Goal: Task Accomplishment & Management: Manage account settings

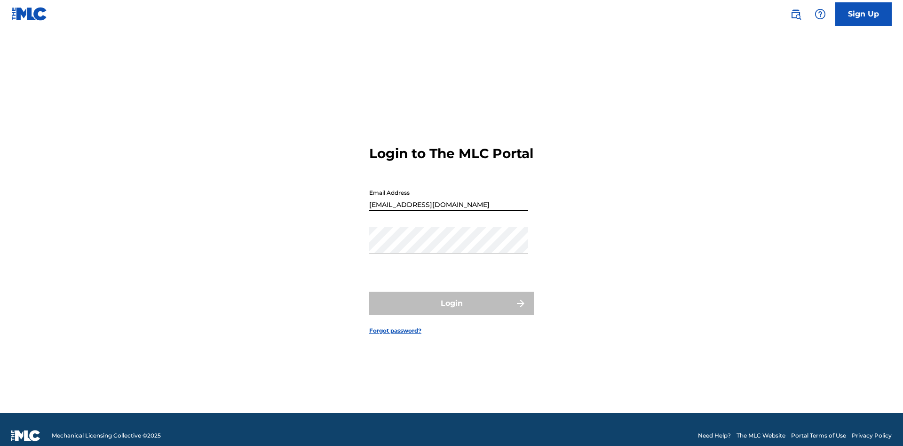
type input "[EMAIL_ADDRESS][DOMAIN_NAME]"
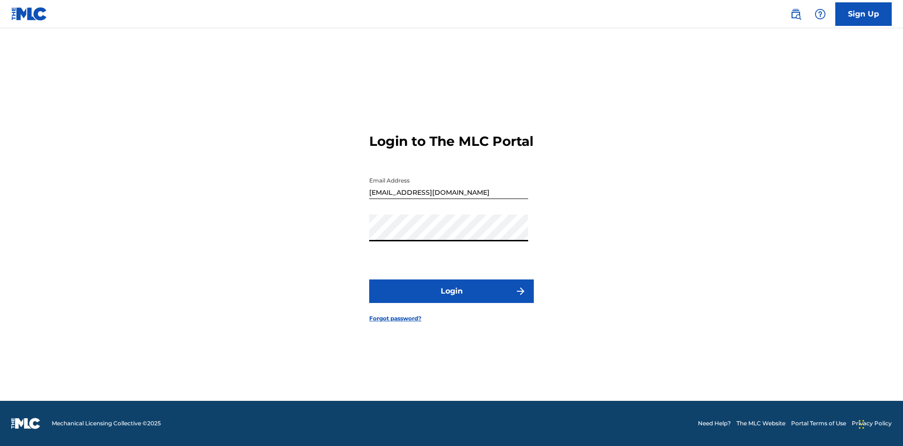
click at [452, 299] on button "Login" at bounding box center [451, 291] width 165 height 24
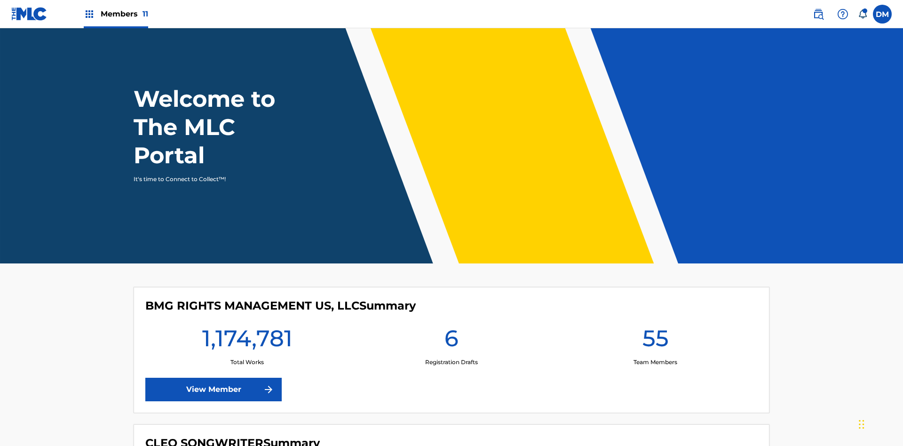
click at [116, 14] on span "Members 11" at bounding box center [125, 13] width 48 height 11
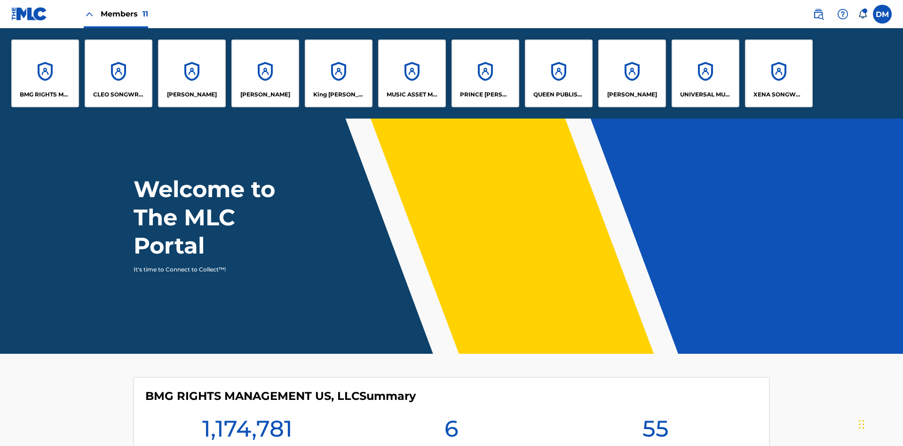
click at [338, 95] on p "King [PERSON_NAME]" at bounding box center [338, 94] width 51 height 8
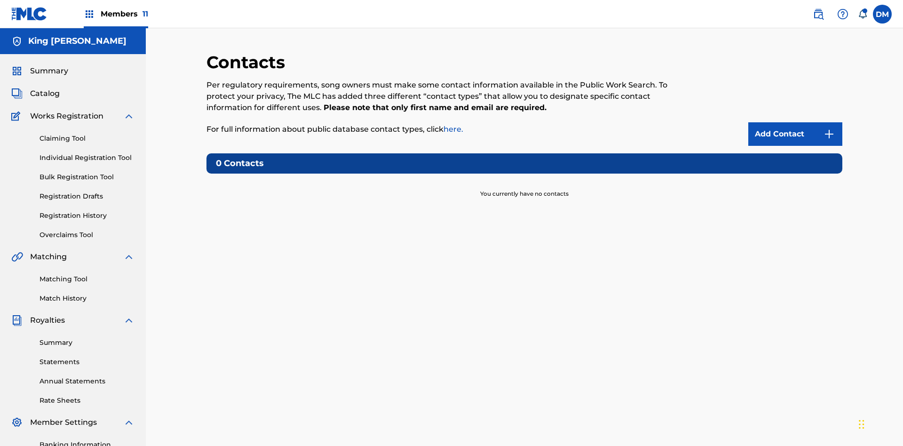
click at [830, 128] on img at bounding box center [829, 133] width 11 height 11
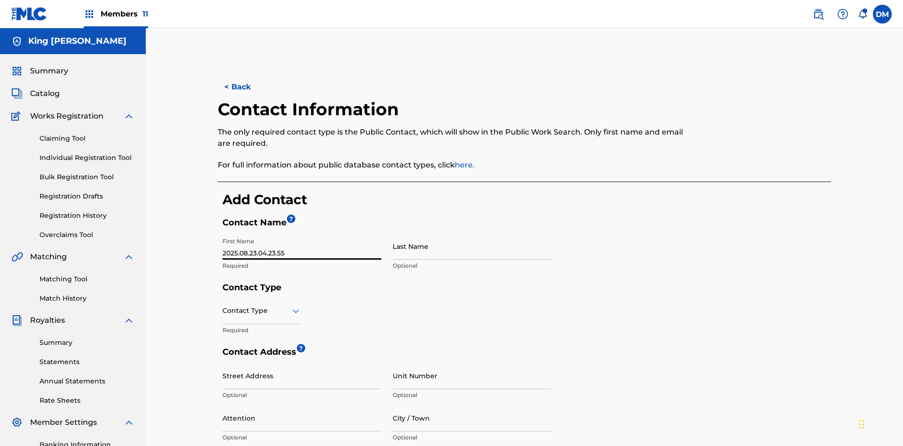
type input "2025.08.23.04.23.55"
click at [472, 233] on input "Last Name" at bounding box center [472, 246] width 159 height 27
type input "2025.08.23.04.23.55"
click at [223, 306] on input "text" at bounding box center [224, 311] width 2 height 10
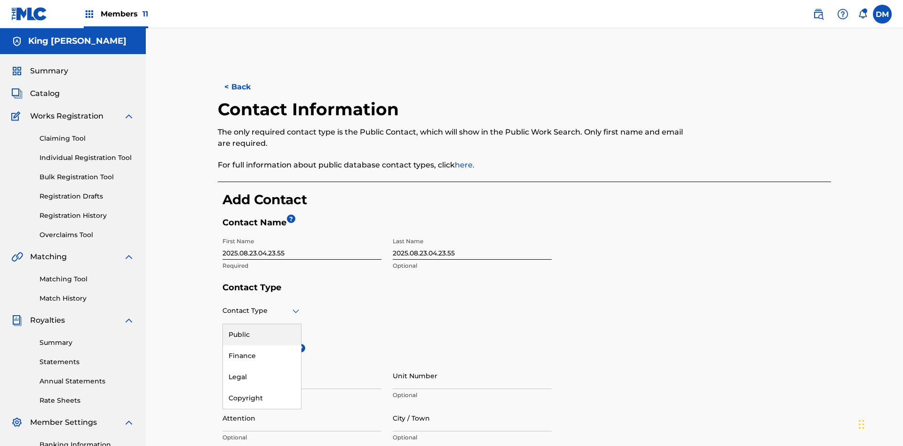
click at [262, 324] on div "Public" at bounding box center [262, 334] width 78 height 21
type input "[EMAIL_ADDRESS][DOMAIN_NAME]"
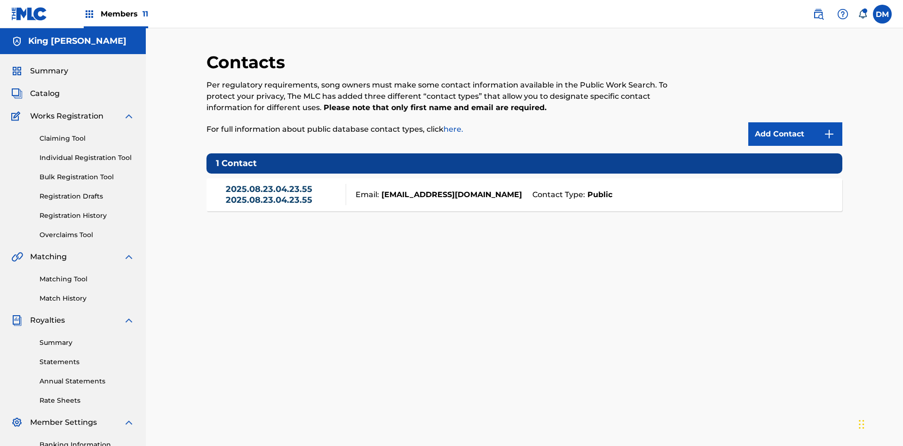
click at [283, 184] on link "2025.08.23.04.23.55 2025.08.23.04.23.55" at bounding box center [284, 194] width 116 height 21
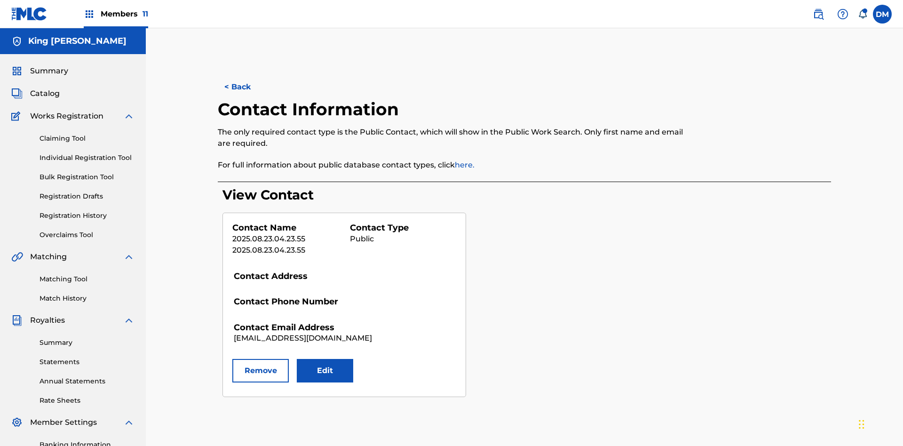
scroll to position [42, 0]
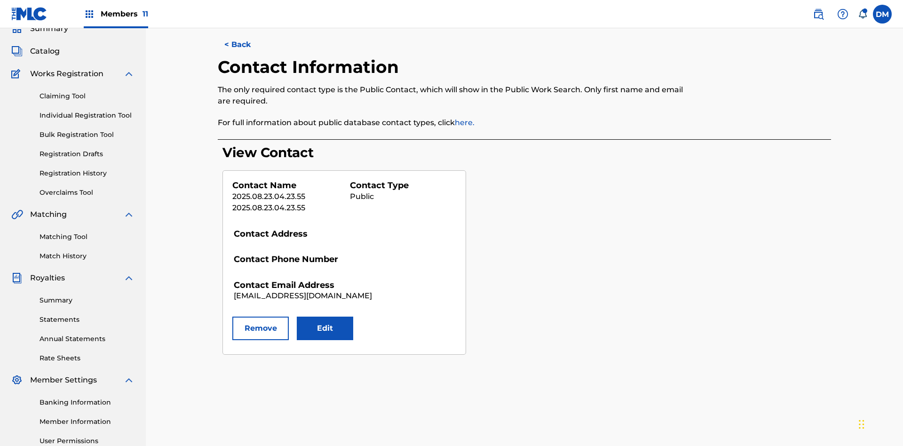
click at [325, 317] on button "Edit" at bounding box center [325, 329] width 56 height 24
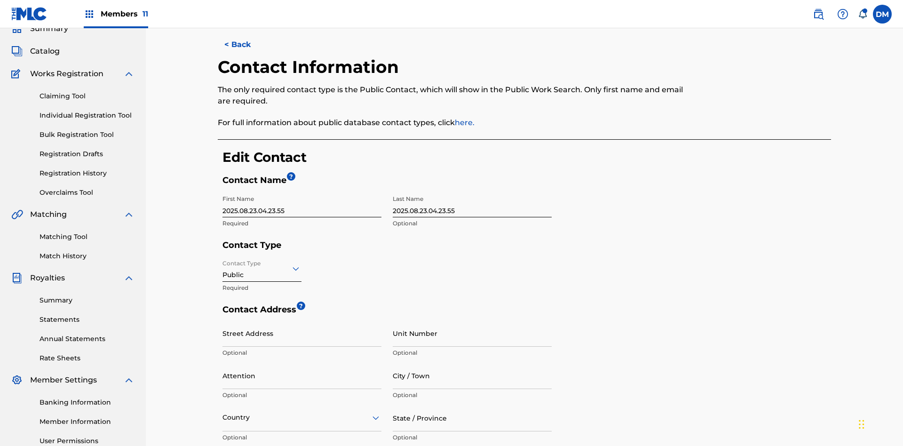
click at [302, 191] on input "2025.08.23.04.23.55" at bounding box center [302, 204] width 159 height 27
type input "2025.08.23.04.27.15"
click at [472, 191] on input "2025.08.23.04.23.55" at bounding box center [472, 204] width 159 height 27
type input "2025.08.23.04.27.15"
click at [223, 263] on input "Contact Type" at bounding box center [224, 268] width 2 height 10
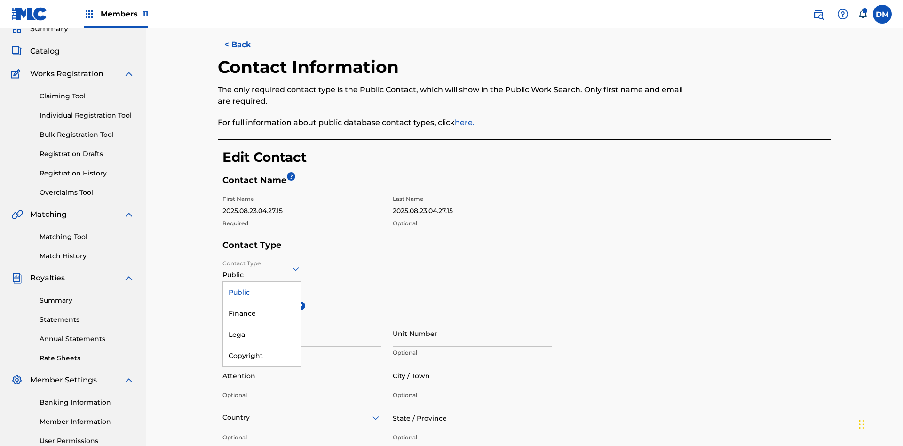
click at [262, 303] on div "Finance" at bounding box center [262, 313] width 78 height 21
click at [472, 362] on input "City / Town" at bounding box center [472, 375] width 159 height 27
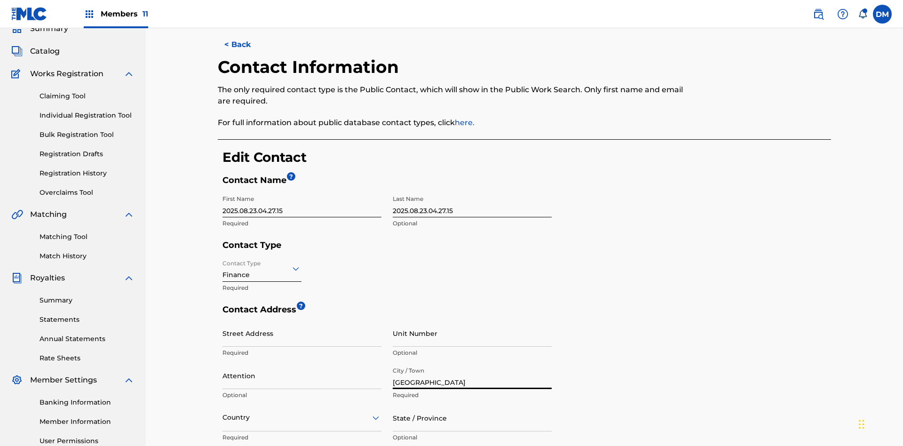
type input "[GEOGRAPHIC_DATA]"
click at [302, 320] on input "Street Address" at bounding box center [302, 333] width 159 height 27
type input "[STREET_ADDRESS]"
click at [472, 320] on input "Unit Number" at bounding box center [472, 333] width 159 height 27
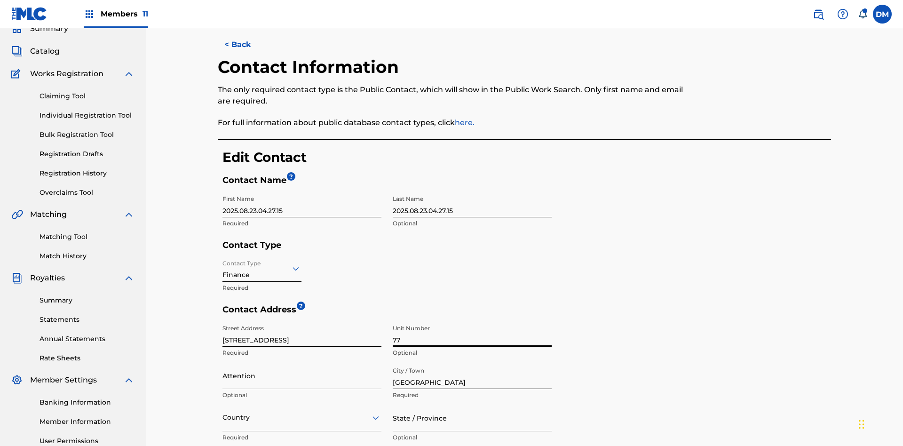
type input "77"
click at [302, 362] on input "Attention" at bounding box center [302, 375] width 159 height 27
type input "[PERSON_NAME]"
click at [223, 413] on input "text" at bounding box center [224, 418] width 2 height 10
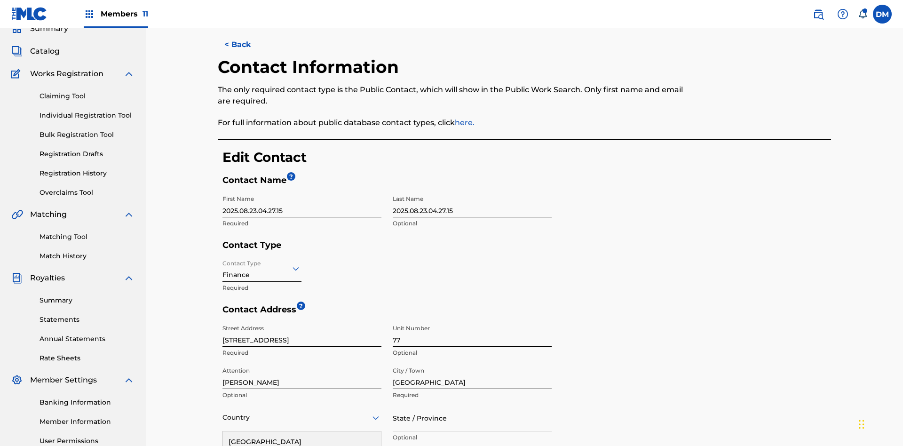
click at [472, 405] on input "State / Province" at bounding box center [472, 418] width 159 height 27
type input "[GEOGRAPHIC_DATA]"
type input "2060"
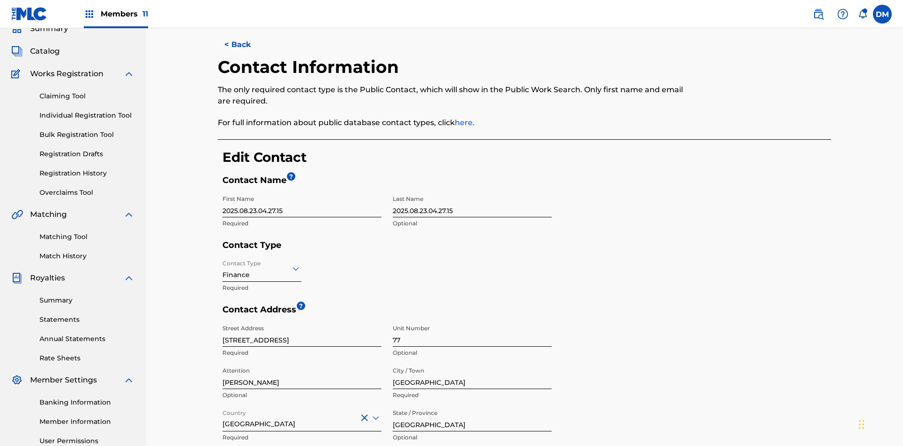
type input "293"
type input "9199000"
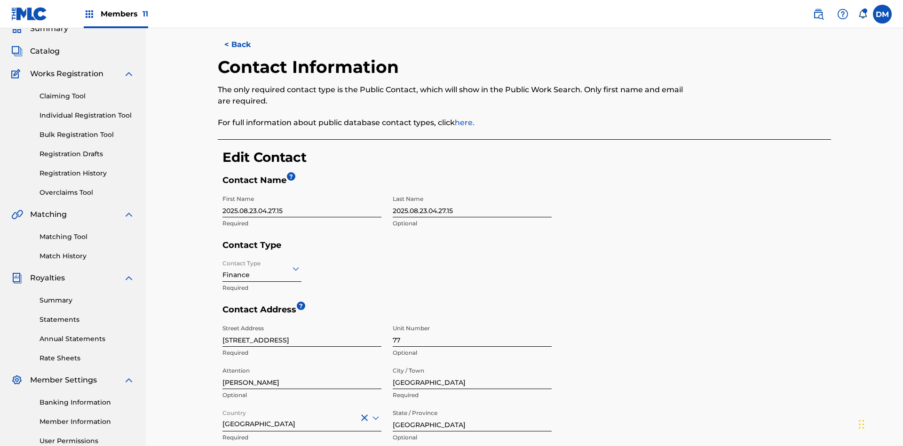
type input "[EMAIL_ADDRESS][DOMAIN_NAME]"
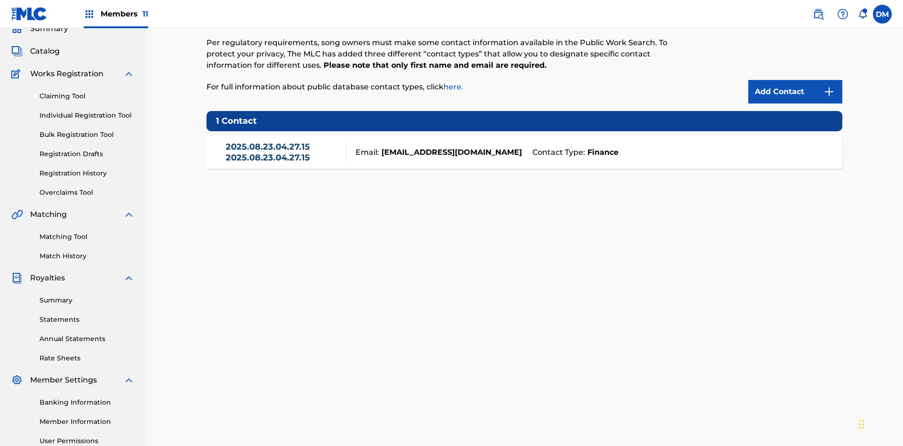
click at [283, 142] on link "2025.08.23.04.27.15 2025.08.23.04.27.15" at bounding box center [284, 152] width 116 height 21
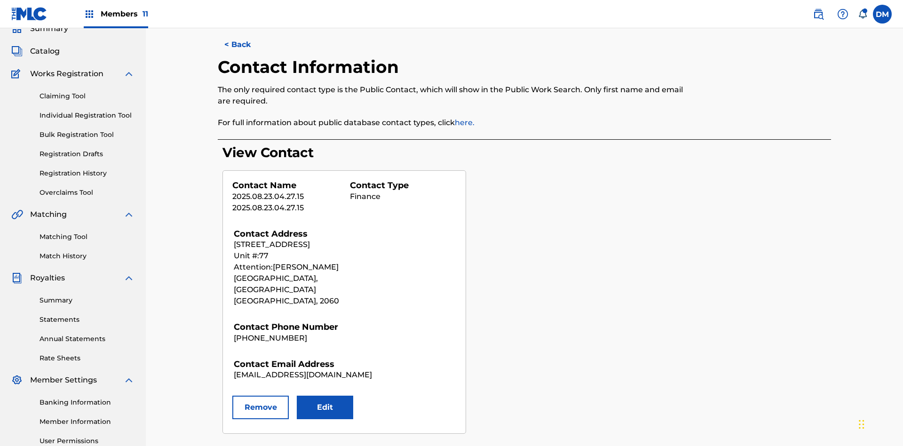
click at [261, 396] on button "Remove" at bounding box center [260, 408] width 56 height 24
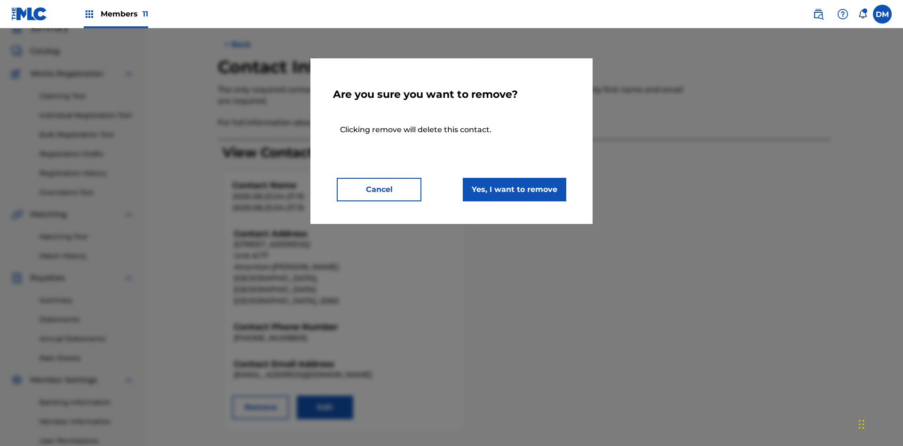
click at [515, 189] on button "Yes, I want to remove" at bounding box center [515, 190] width 104 height 24
